Goal: Task Accomplishment & Management: Manage account settings

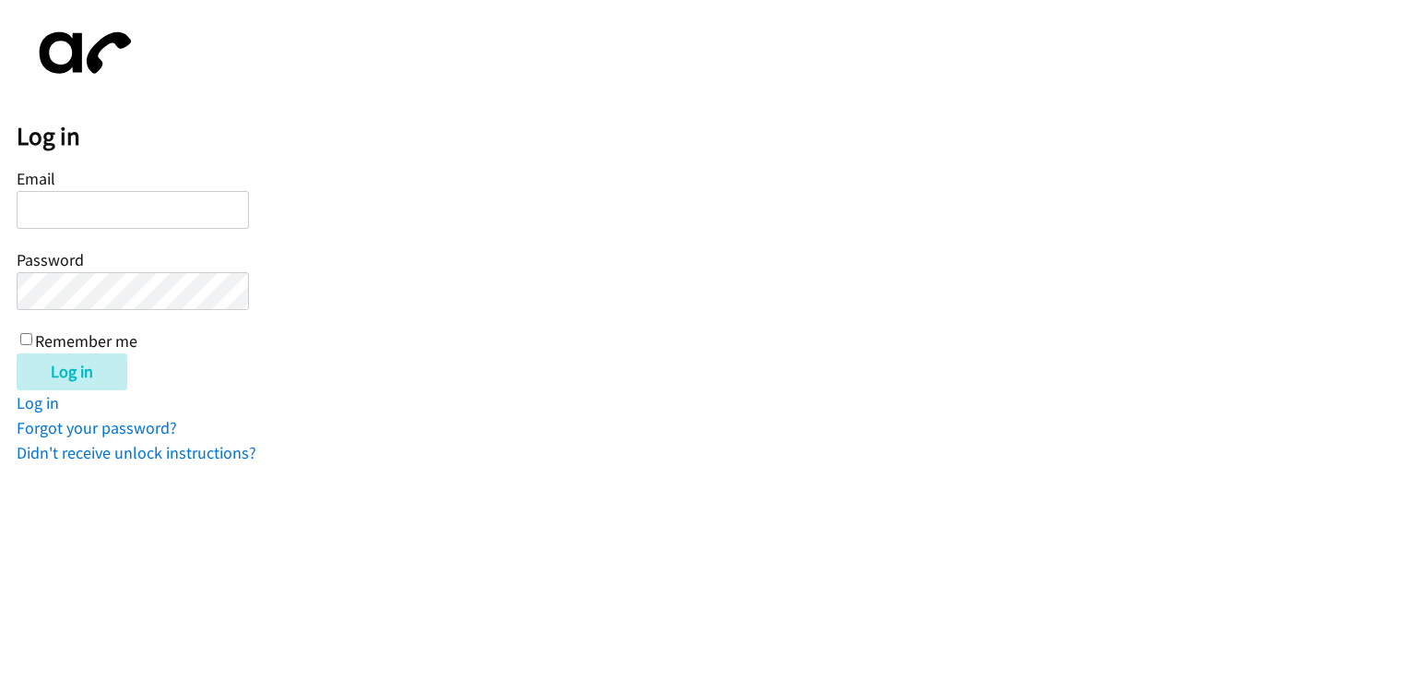
click at [77, 205] on input "Email" at bounding box center [133, 210] width 232 height 38
type input "[EMAIL_ADDRESS][DOMAIN_NAME]"
click at [17, 353] on input "Log in" at bounding box center [72, 371] width 111 height 37
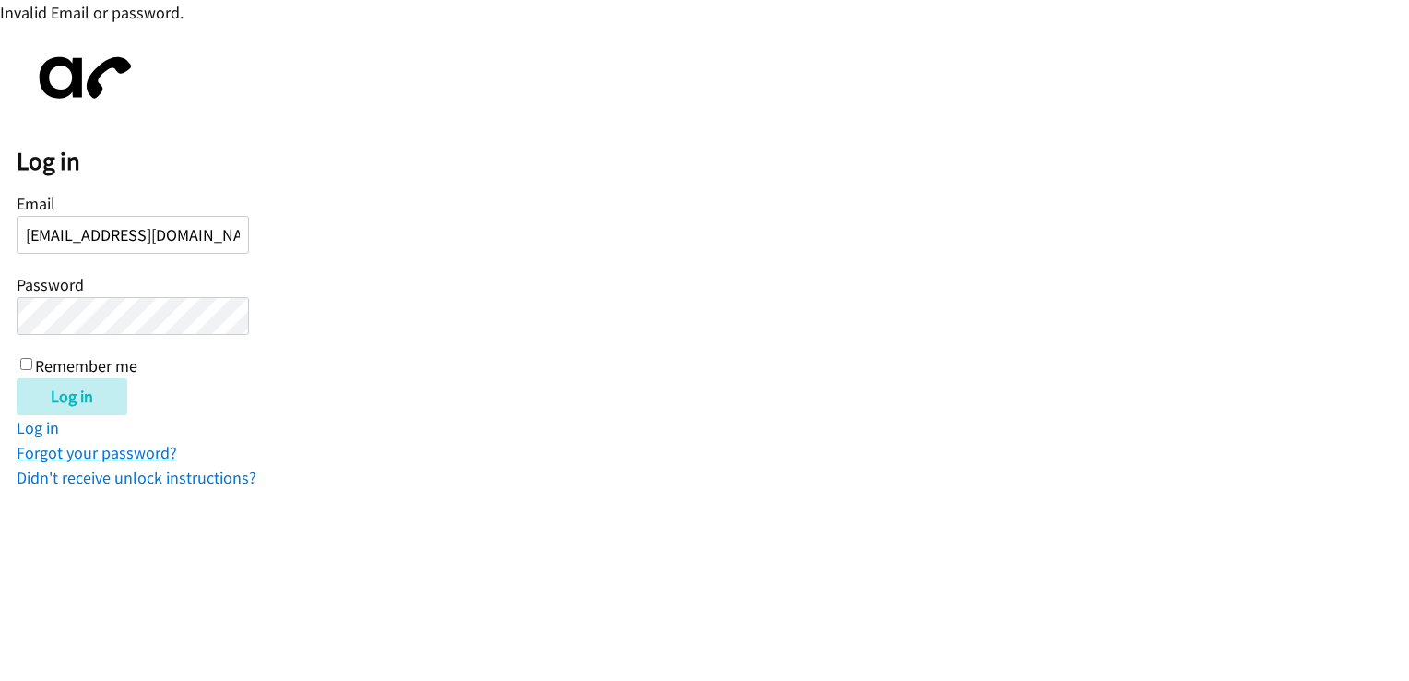
click at [101, 453] on link "Forgot your password?" at bounding box center [97, 452] width 161 height 21
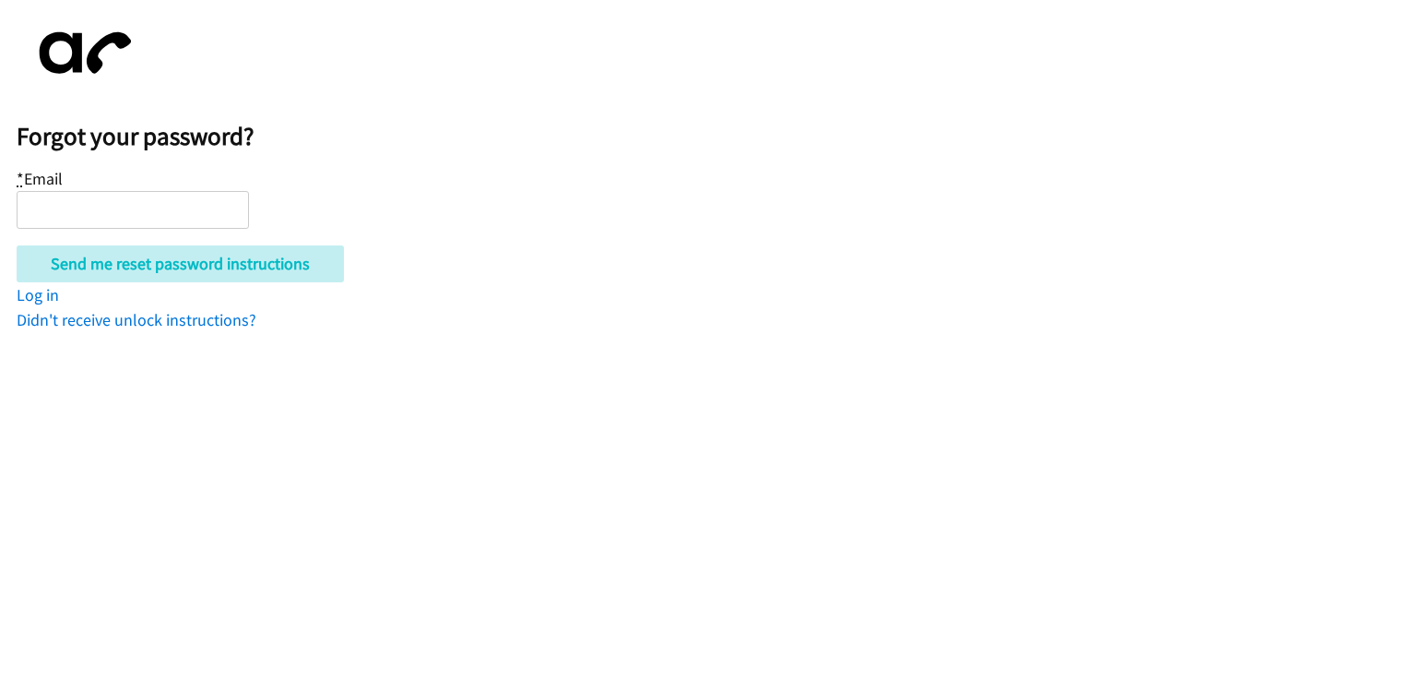
click at [60, 208] on input "* Email" at bounding box center [133, 210] width 232 height 38
type input "[EMAIL_ADDRESS][DOMAIN_NAME]"
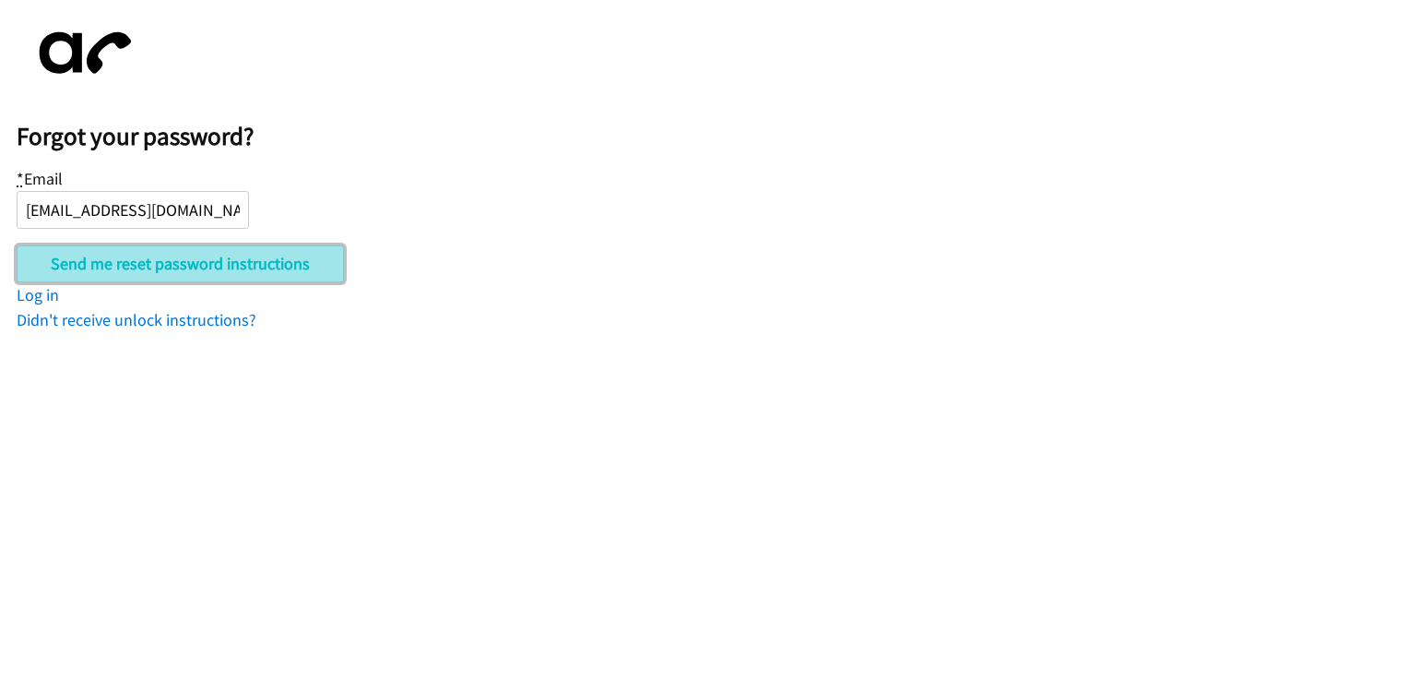
click at [114, 271] on input "Send me reset password instructions" at bounding box center [180, 263] width 327 height 37
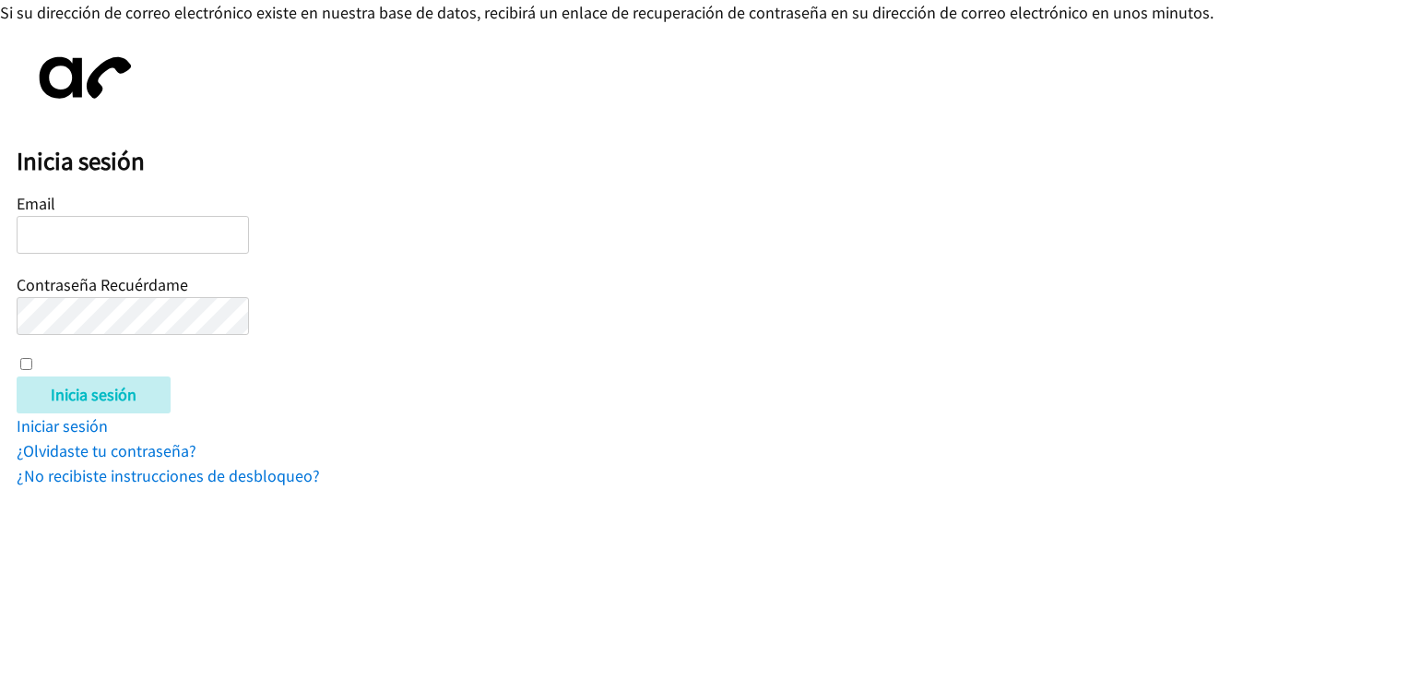
click at [100, 238] on input "Email" at bounding box center [133, 235] width 232 height 38
type input "[PERSON_NAME][EMAIL_ADDRESS][DOMAIN_NAME]"
click at [22, 362] on input "Recuérdame" at bounding box center [26, 364] width 12 height 12
checkbox input "true"
click at [70, 453] on link "¿Olvidaste tu contraseña?" at bounding box center [107, 450] width 180 height 21
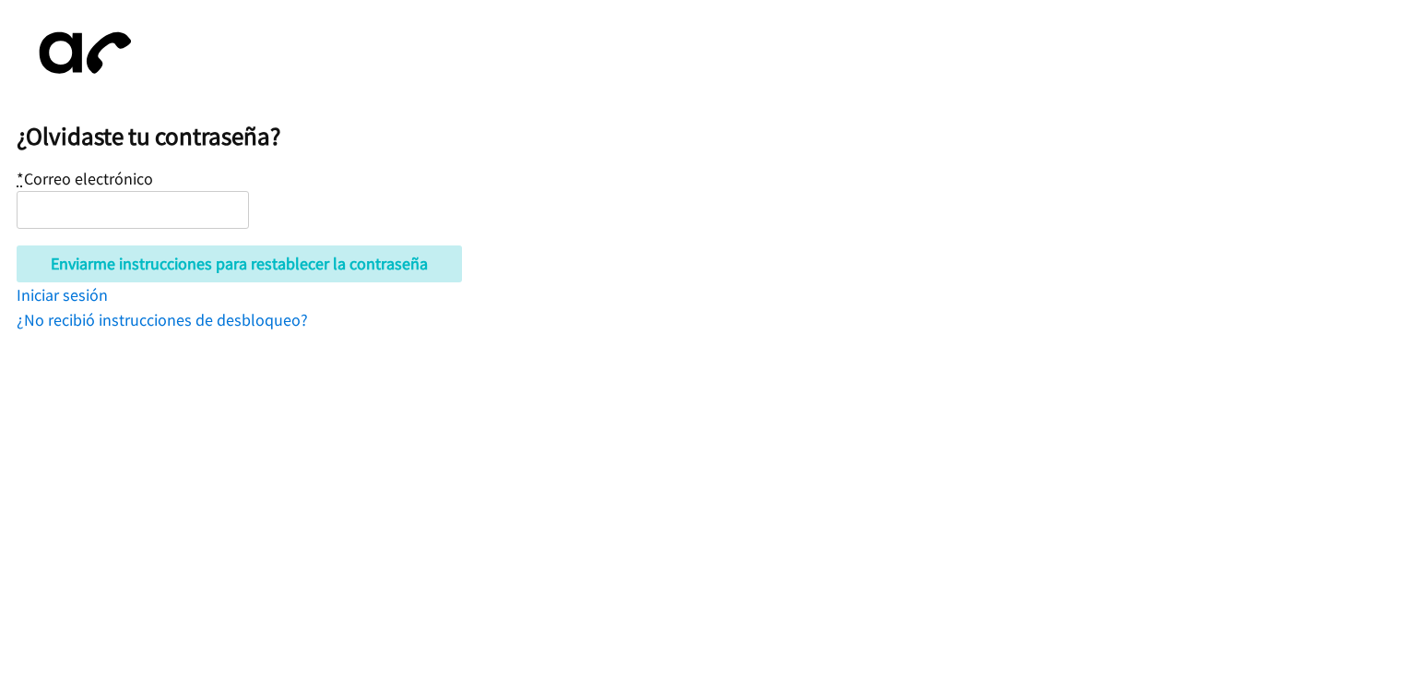
click at [96, 213] on input "* Correo electrónico" at bounding box center [133, 210] width 232 height 38
type input "[PERSON_NAME][EMAIL_ADDRESS][DOMAIN_NAME]"
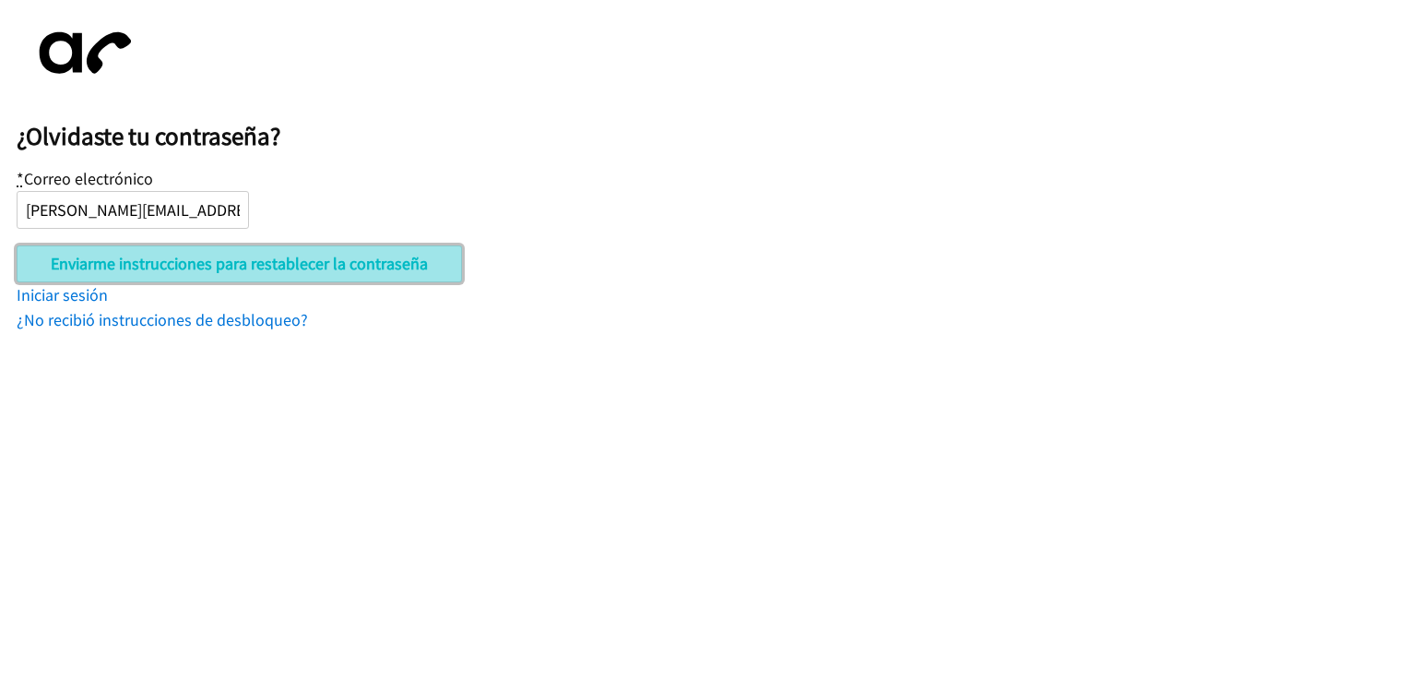
click at [210, 268] on input "Send me reset password instructions" at bounding box center [240, 263] width 446 height 37
